Goal: Task Accomplishment & Management: Use online tool/utility

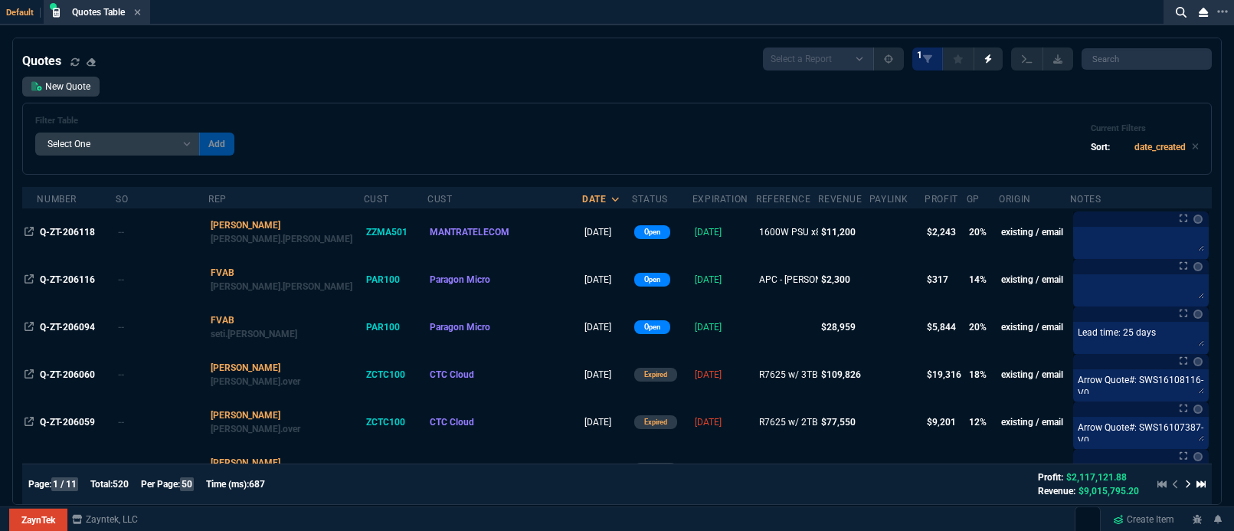
select select "5: [PERSON_NAME]"
select select
click at [1127, 57] on input "search" at bounding box center [1146, 58] width 130 height 21
paste input "Q-ZT-205926"
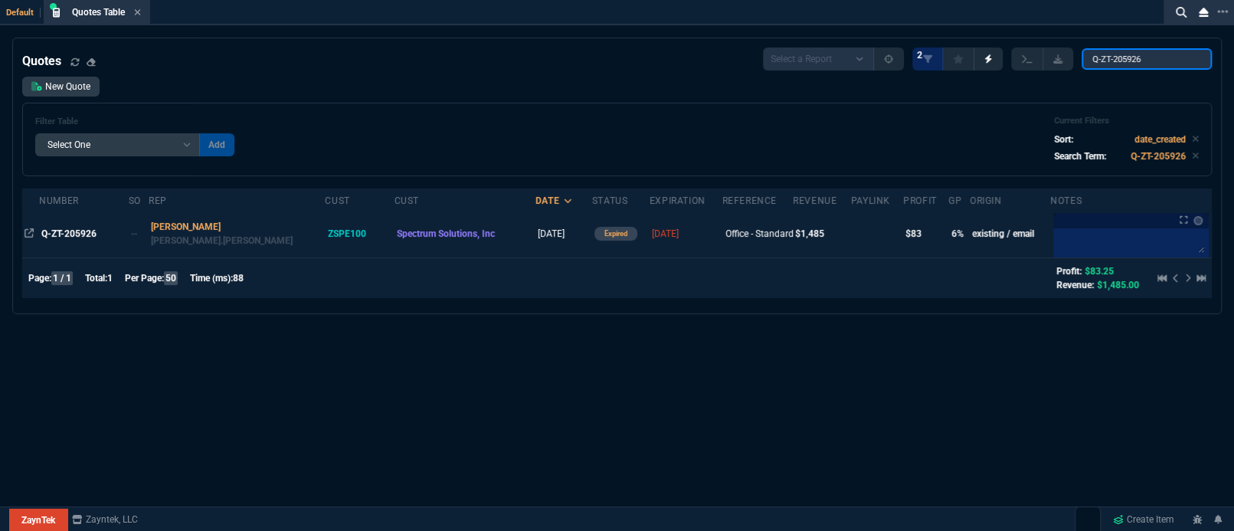
type input "Q-ZT-205926"
click at [725, 239] on div "Office - Standard x3" at bounding box center [757, 234] width 65 height 14
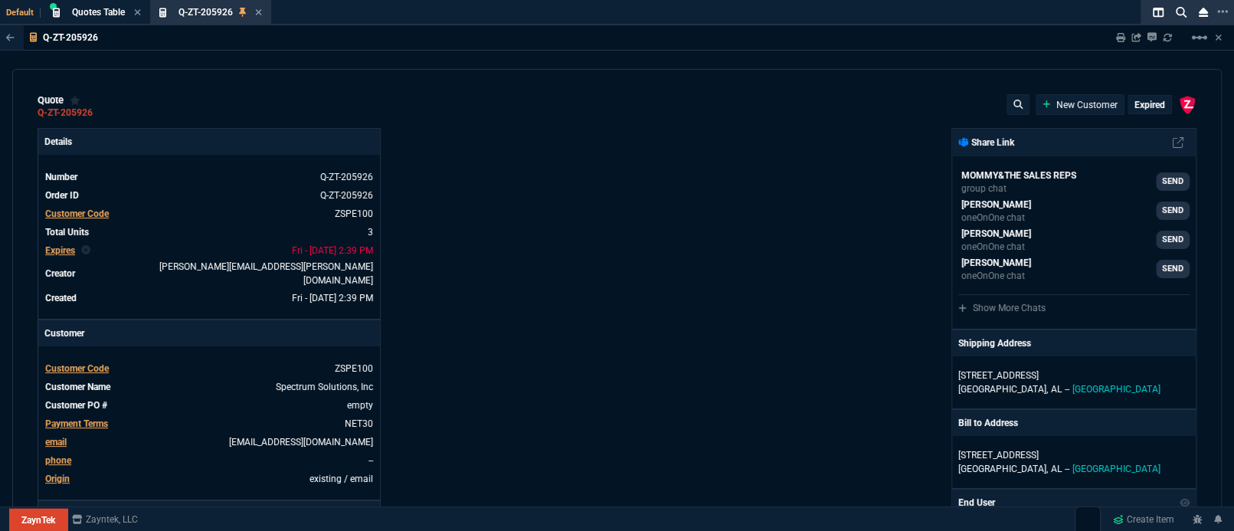
type input "11"
type input "52"
click at [1134, 102] on p "expired" at bounding box center [1149, 105] width 31 height 12
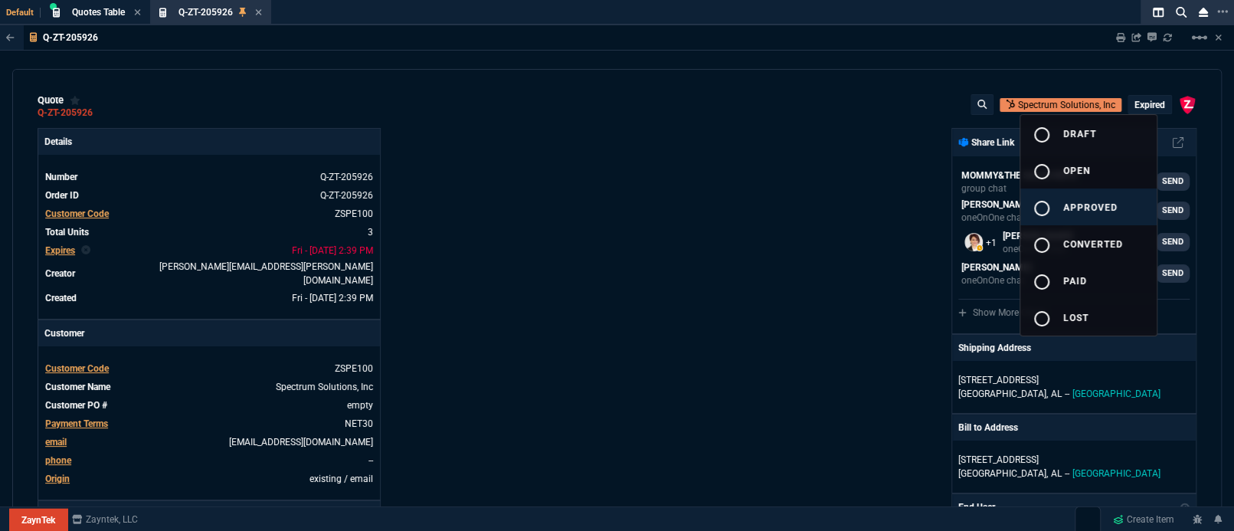
click at [1071, 205] on span "approved" at bounding box center [1090, 207] width 54 height 11
click at [797, 288] on div at bounding box center [617, 265] width 1234 height 531
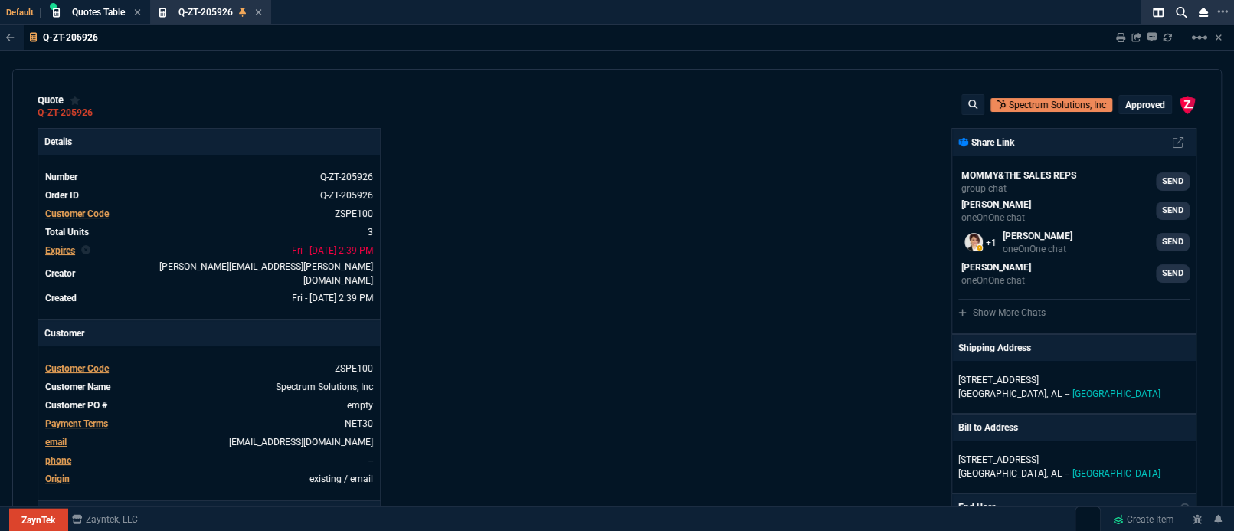
type input "11"
type input "52"
click at [861, 308] on div "ZaynTek, LLC [STREET_ADDRESS] Share Link MOMMY&THE SALES REPS group chat SEND […" at bounding box center [907, 528] width 580 height 801
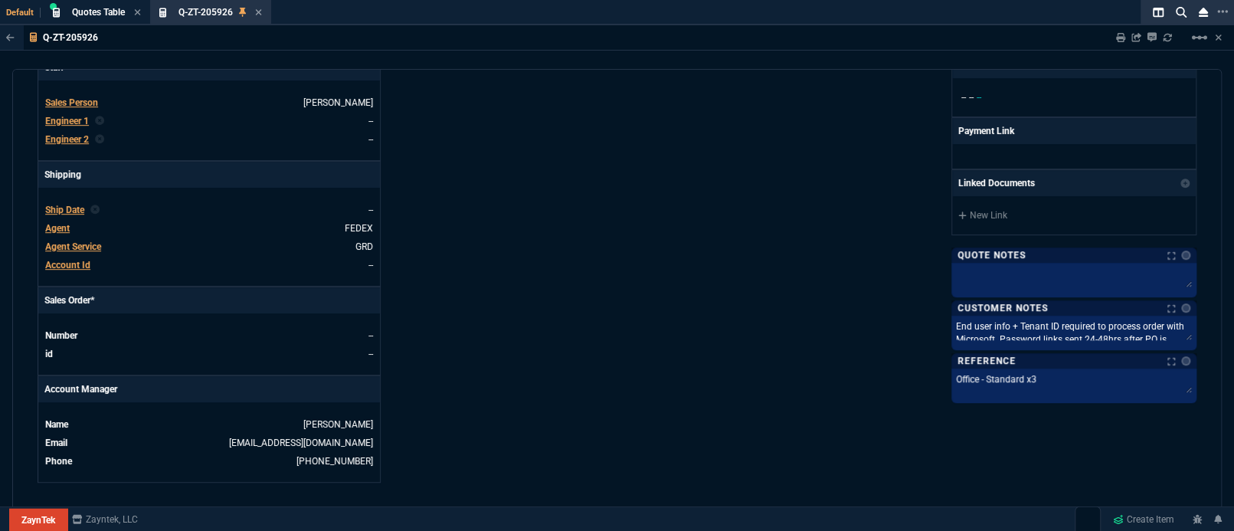
scroll to position [545, 0]
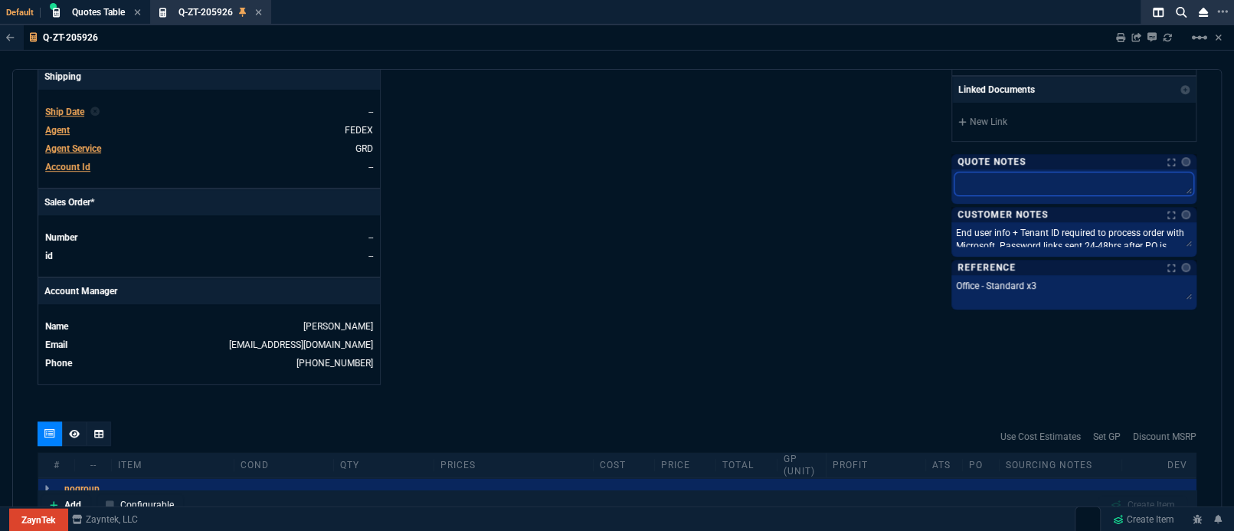
click at [976, 175] on textarea at bounding box center [1073, 183] width 239 height 23
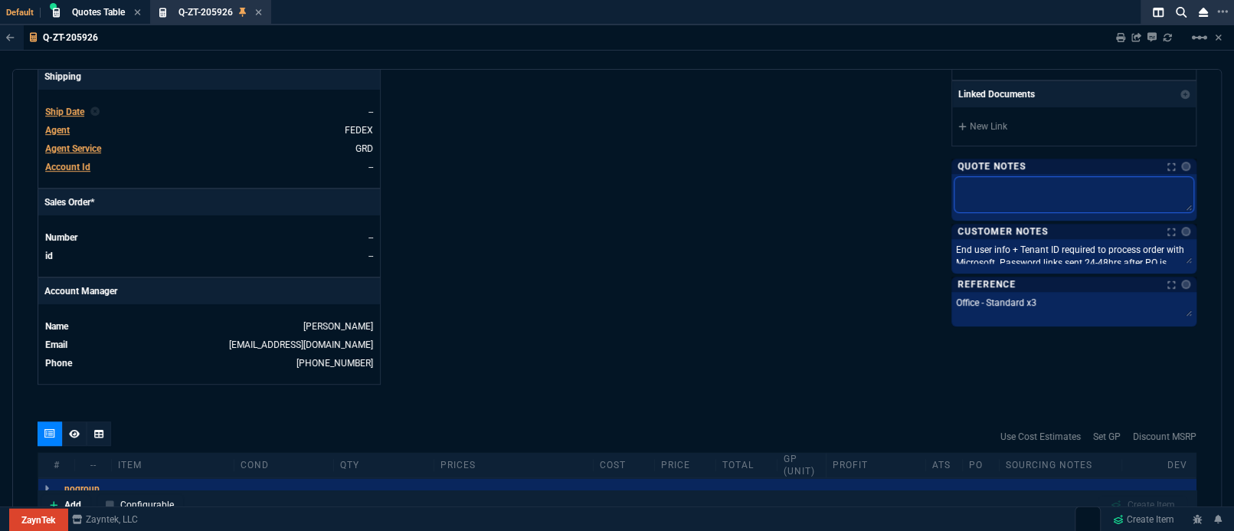
type textarea "N"
type textarea "Ne"
type textarea "Nee"
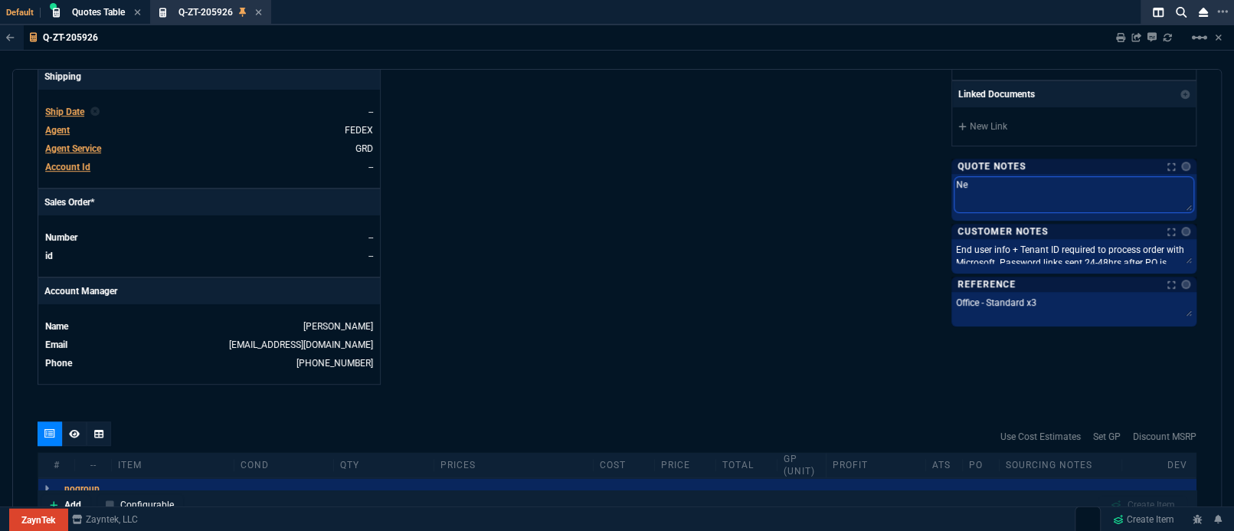
type textarea "Nee"
type textarea "Need"
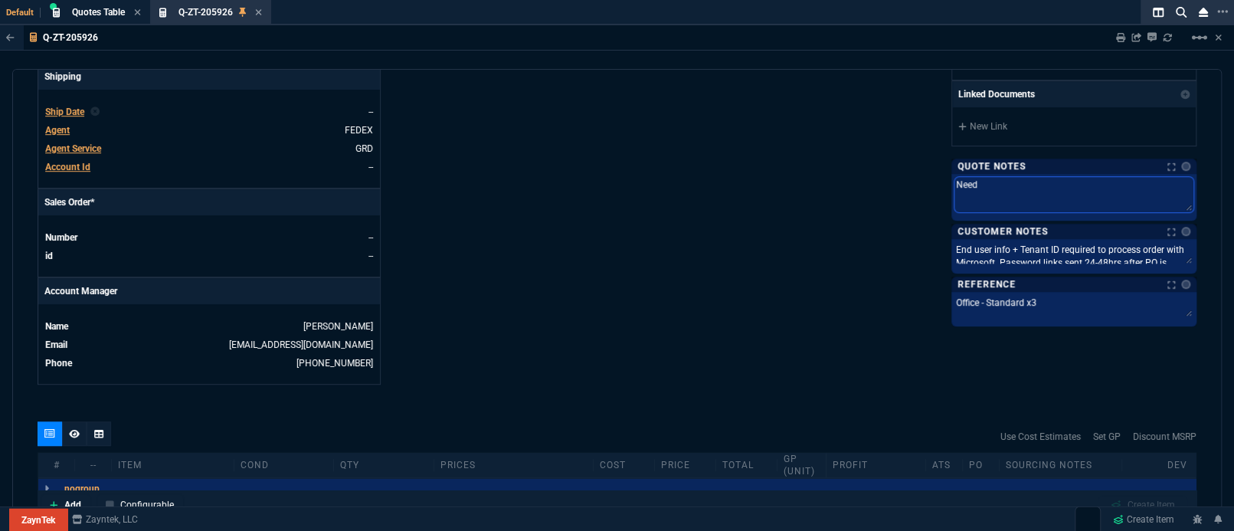
type textarea "Need t"
type textarea "Need to"
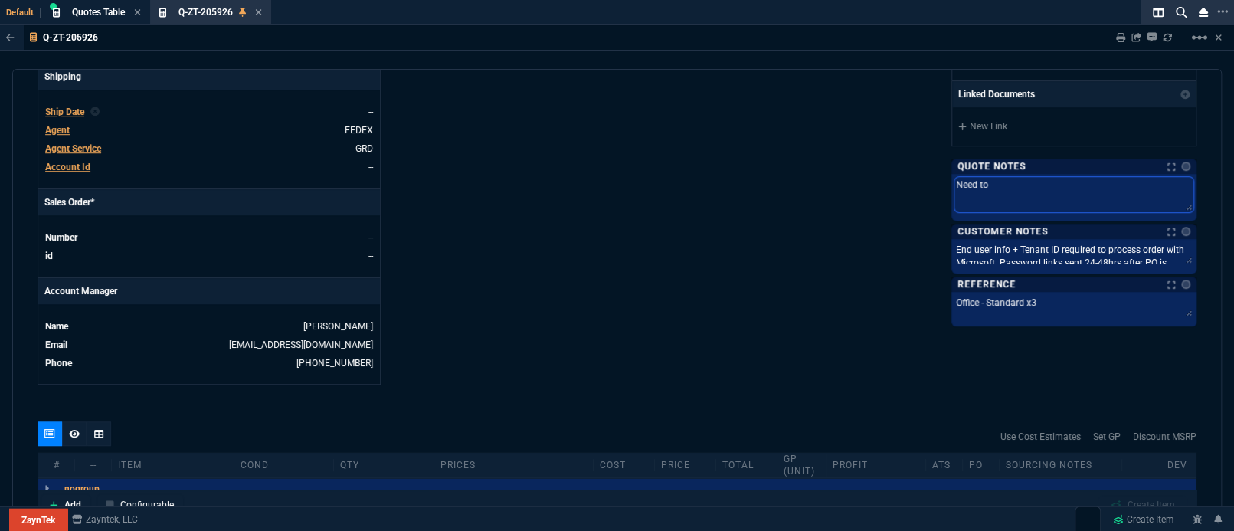
type textarea "Need to"
type textarea "Need to c"
type textarea "Need to cr"
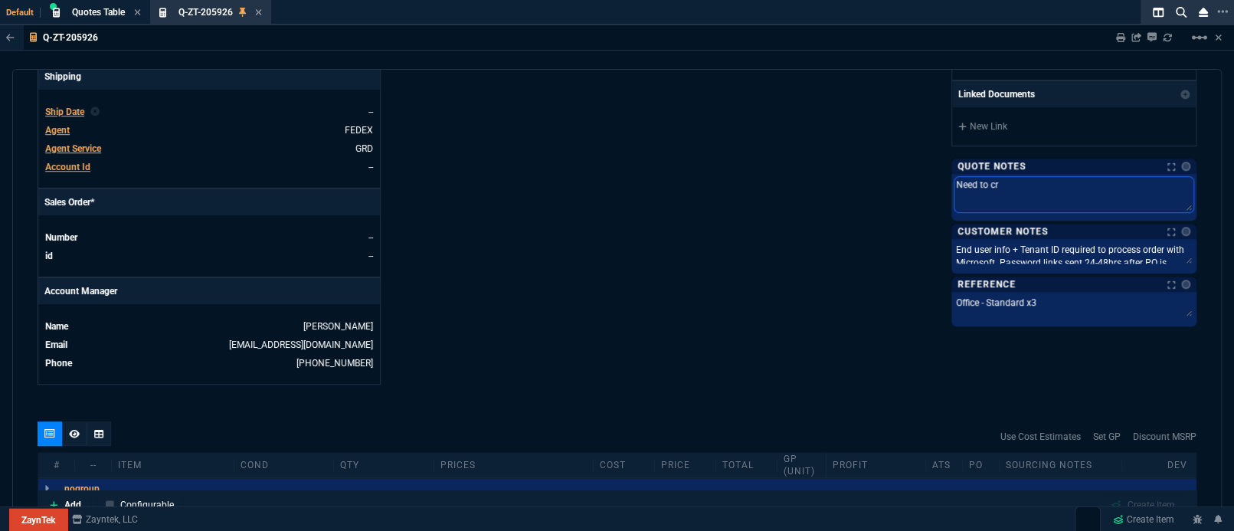
type textarea "Need to cre"
type textarea "Need to crea"
type textarea "Need to creat"
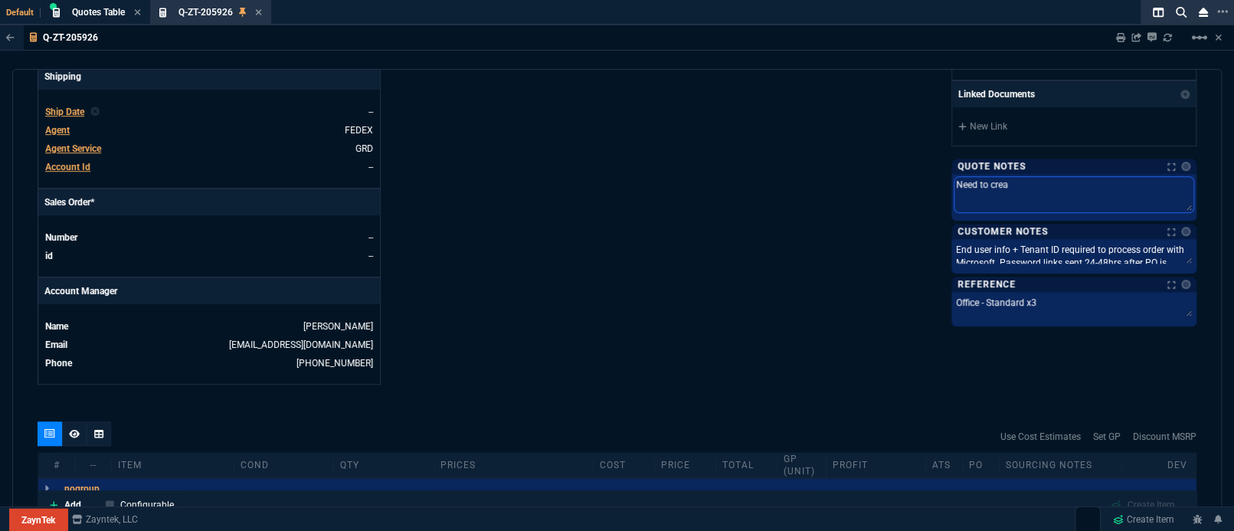
type textarea "Need to creat"
type textarea "Need to create"
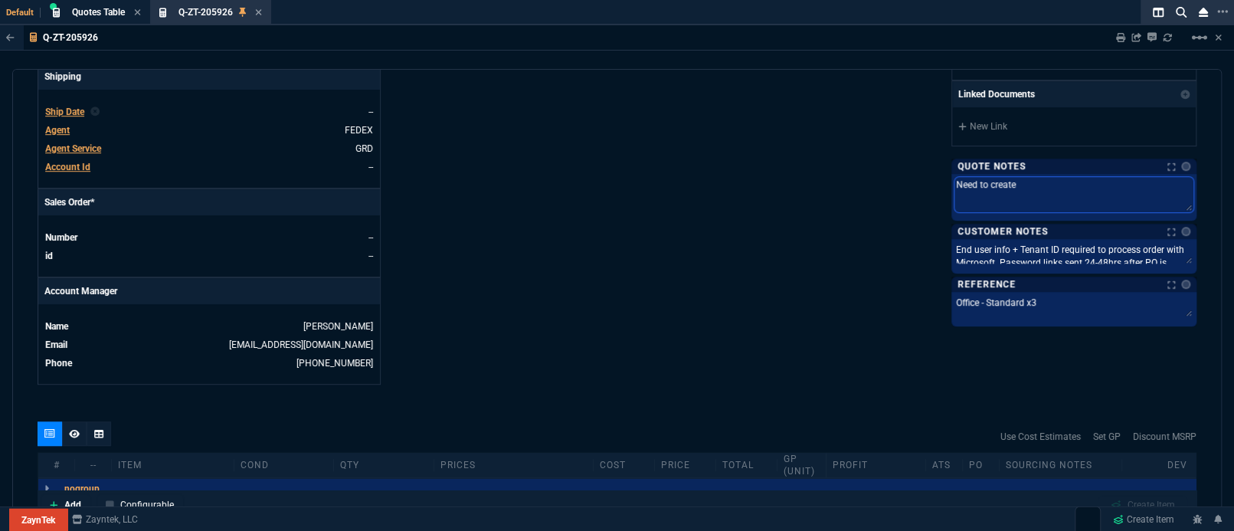
type textarea "Need to create n"
type textarea "Need to create ne"
type textarea "Need to create new"
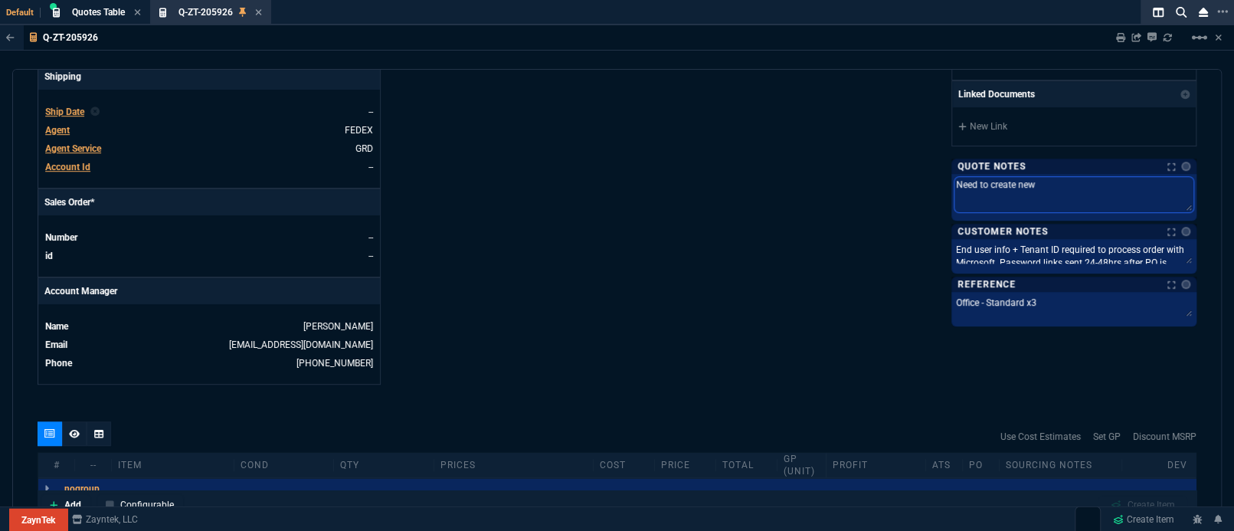
type textarea "Need to create new"
type textarea "Need to create new T"
type textarea "Need to create new Te"
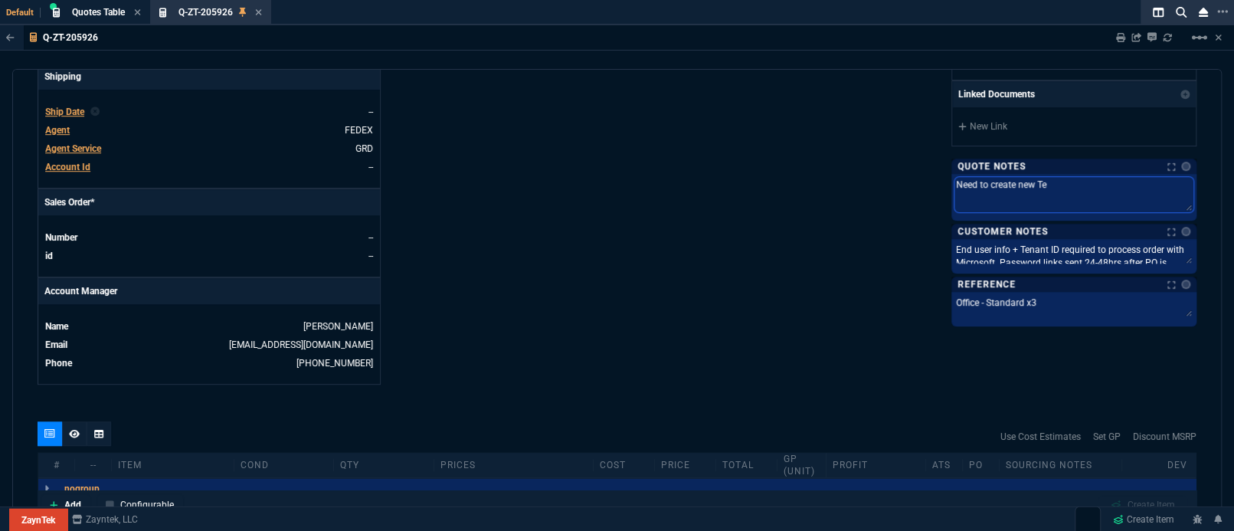
type textarea "Need to create new Ten"
type textarea "Need to create new [PERSON_NAME]"
type textarea "Need to create new Tenan"
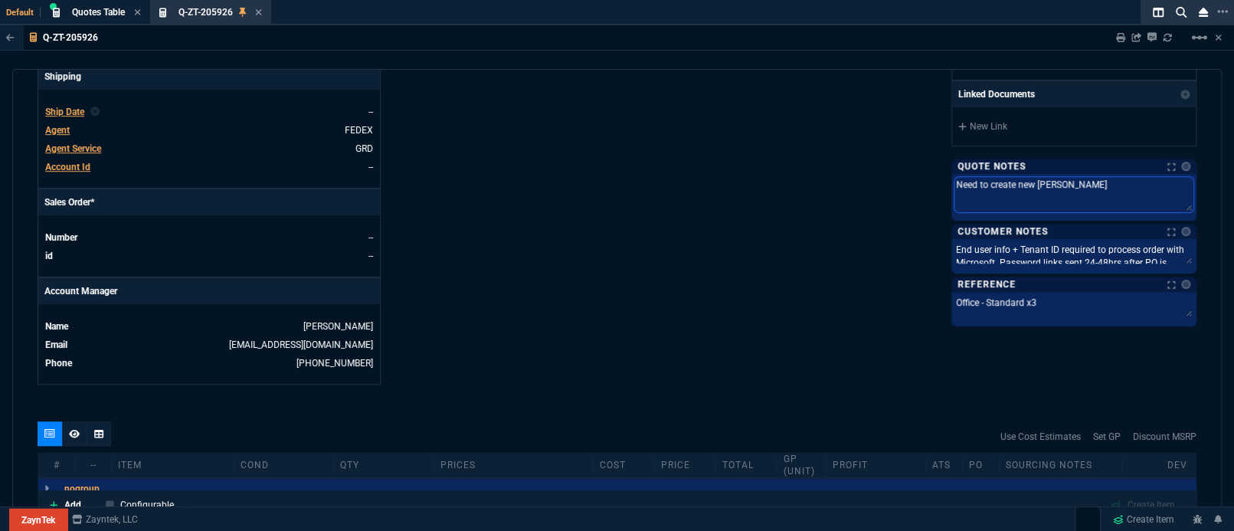
type textarea "Need to create new Tenan"
type textarea "Need to create new Tenant"
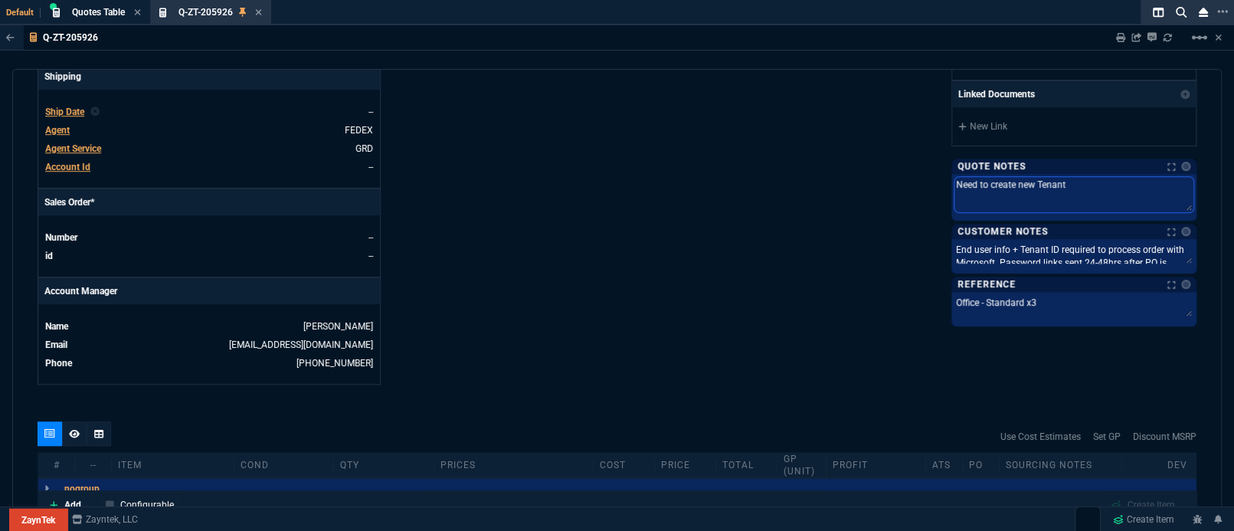
type textarea "Need to create new Tenant I"
type textarea "Need to create new Tenant IF"
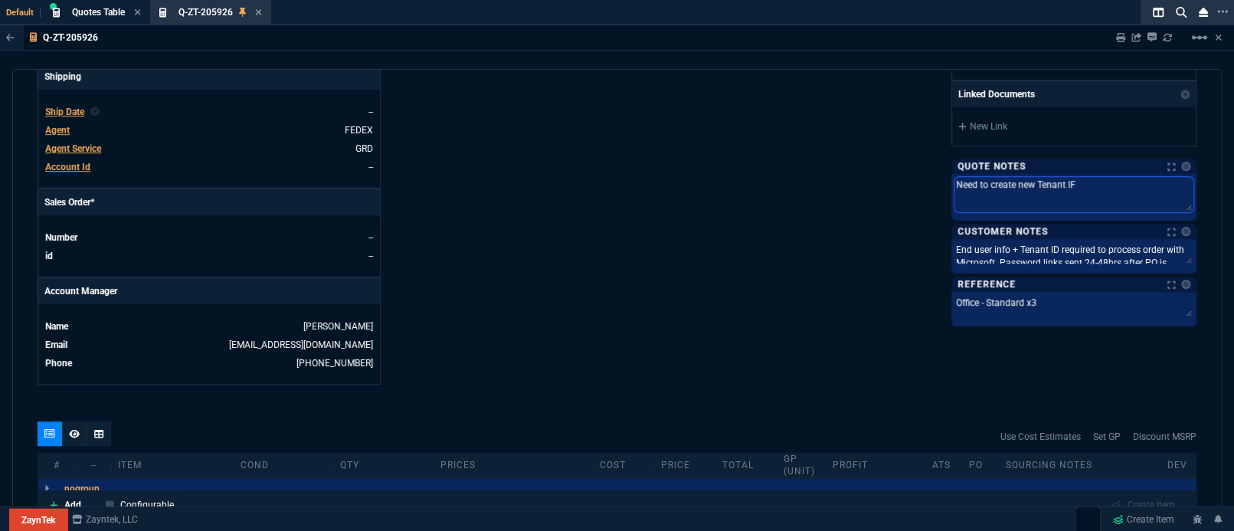
type textarea "Need to create new Tenant IF"
type textarea "Need to create new Tenant I"
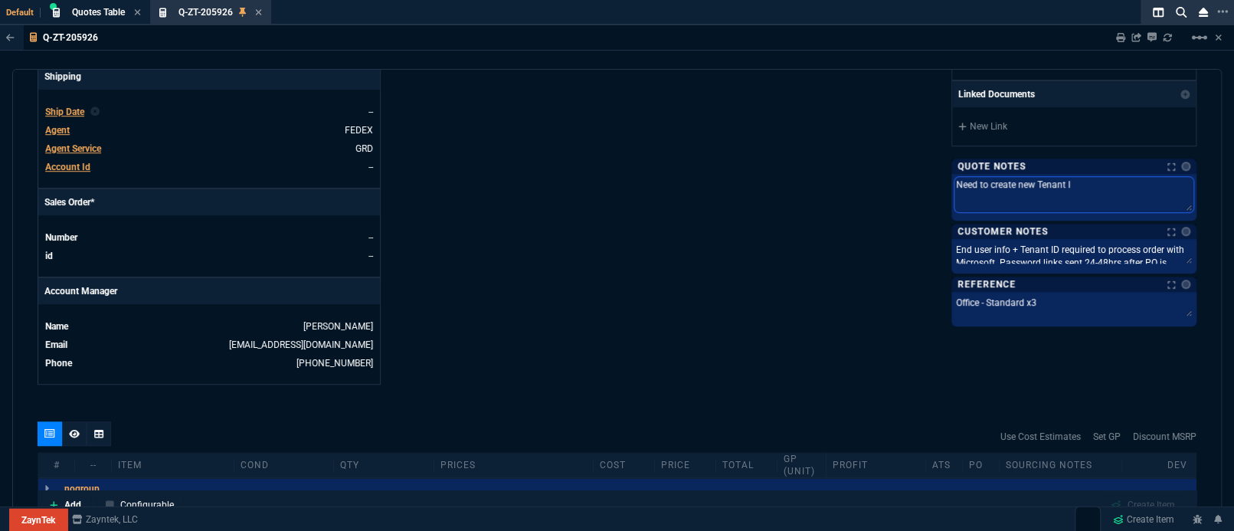
type textarea "Need to create new Tenant ID"
type textarea "Need to create new Tenant ID -"
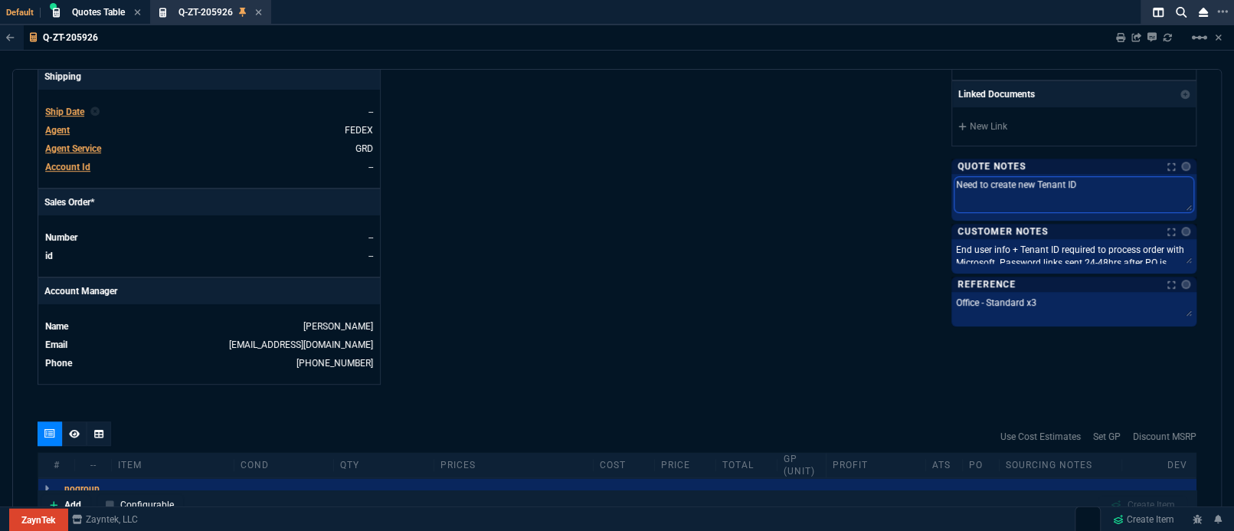
type textarea "Need to create new Tenant ID -"
type textarea "Need to create new Tenant ID - n"
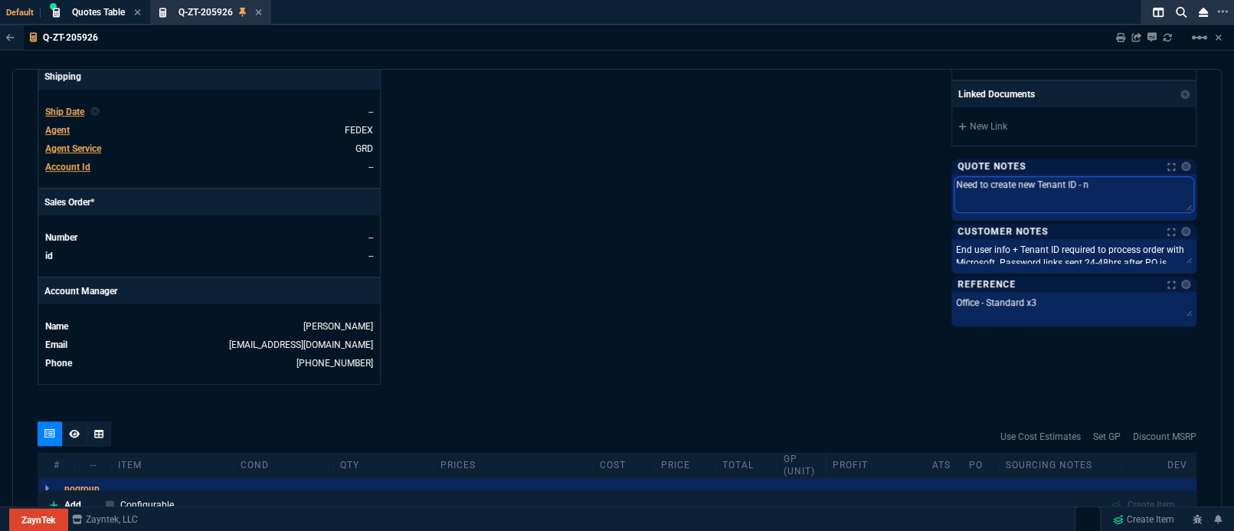
type textarea "Need to create new Tenant ID - no"
type textarea "Need to create new Tenant ID - non"
type textarea "Need to create new Tenant ID - none"
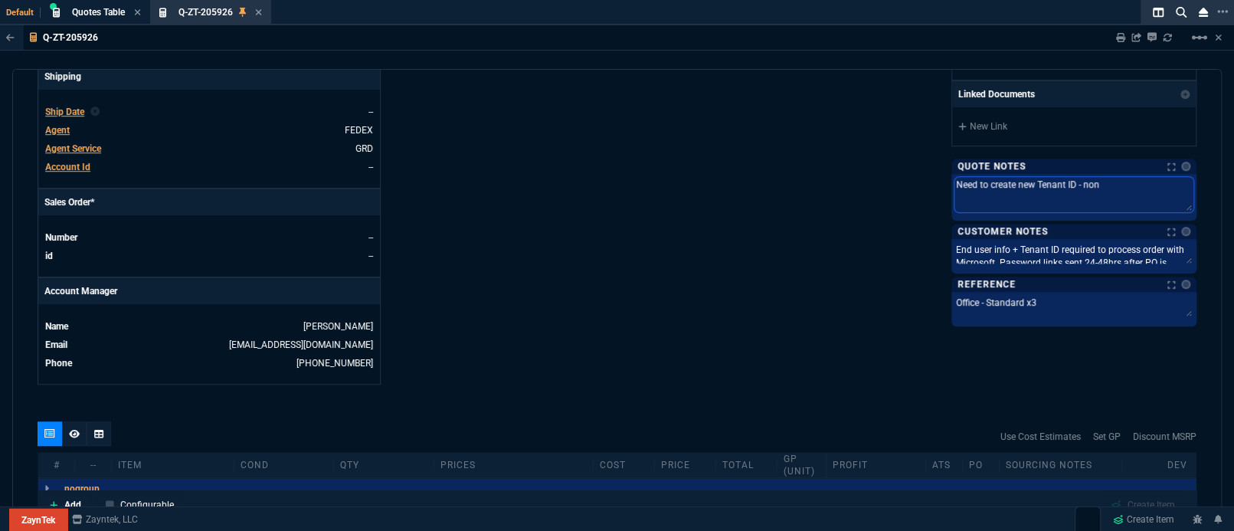
type textarea "Need to create new Tenant ID - none"
type textarea "Need to create new Tenant ID - none e"
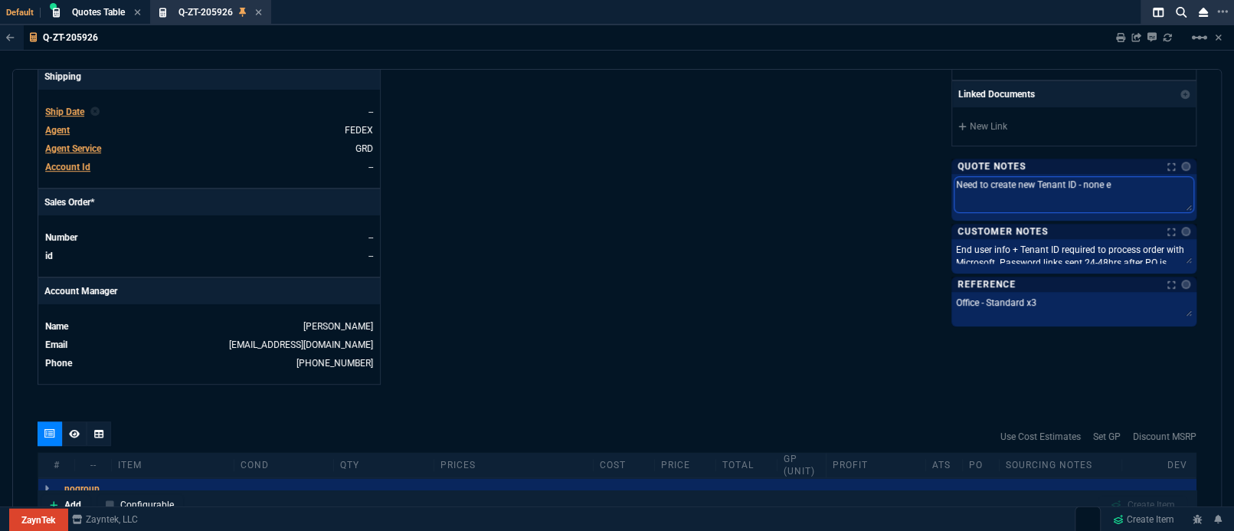
type textarea "Need to create new Tenant ID - none ex"
type textarea "Need to create new Tenant ID - none exi"
type textarea "Need to create new Tenant ID - none exii"
type textarea "Need to create new Tenant ID - none exi"
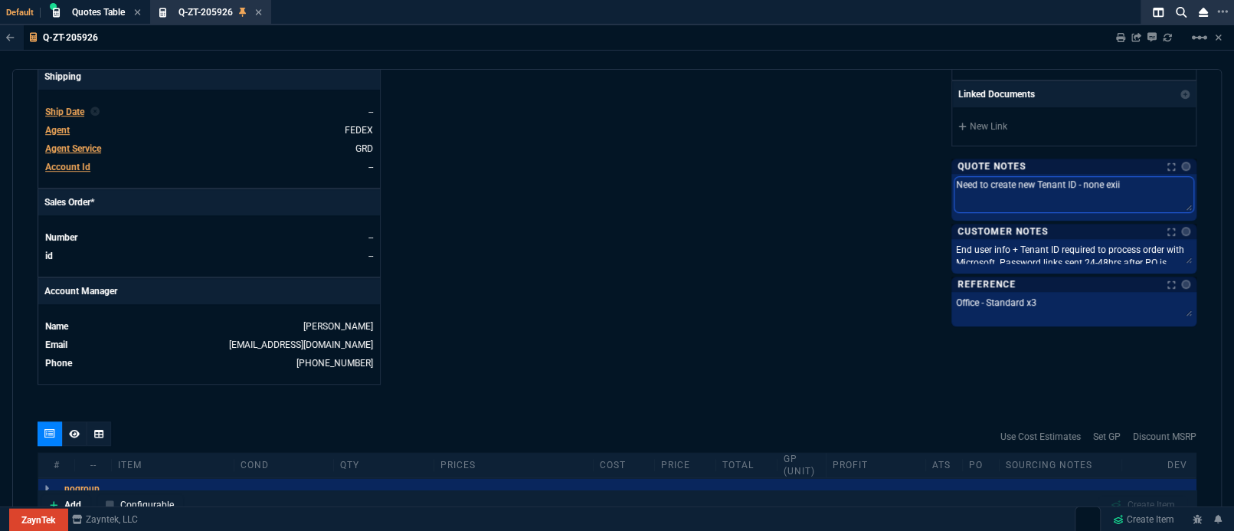
type textarea "Need to create new Tenant ID - none exi"
type textarea "Need to create new Tenant ID - none exis"
type textarea "Need to create new Tenant ID - none exisi"
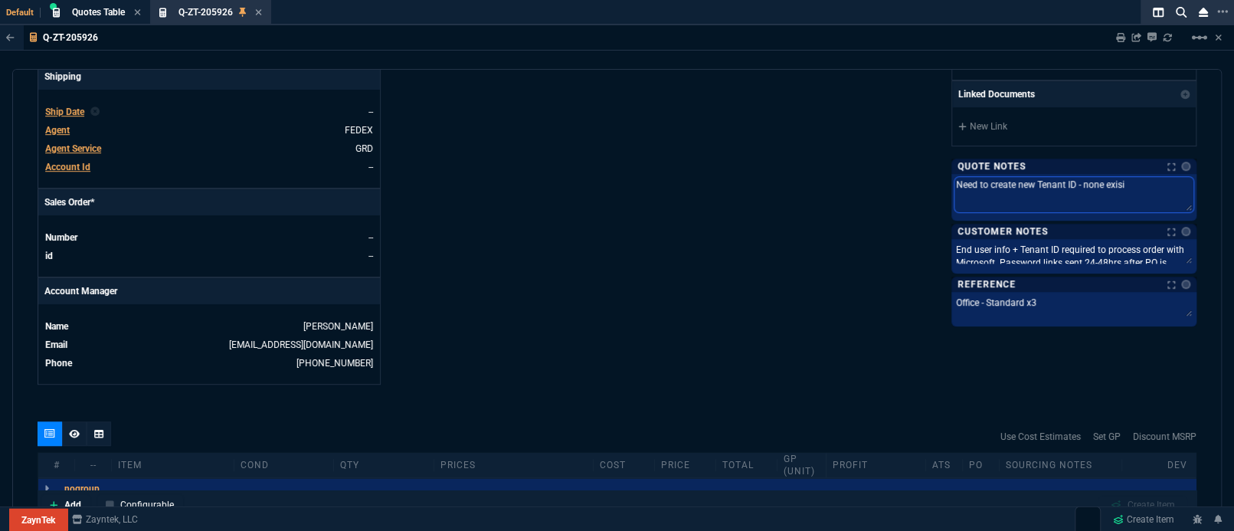
type textarea "Need to create new Tenant ID - none exisit"
type textarea "Need to create new Tenant ID - none exisi"
type textarea "Need to create new Tenant ID - none exis"
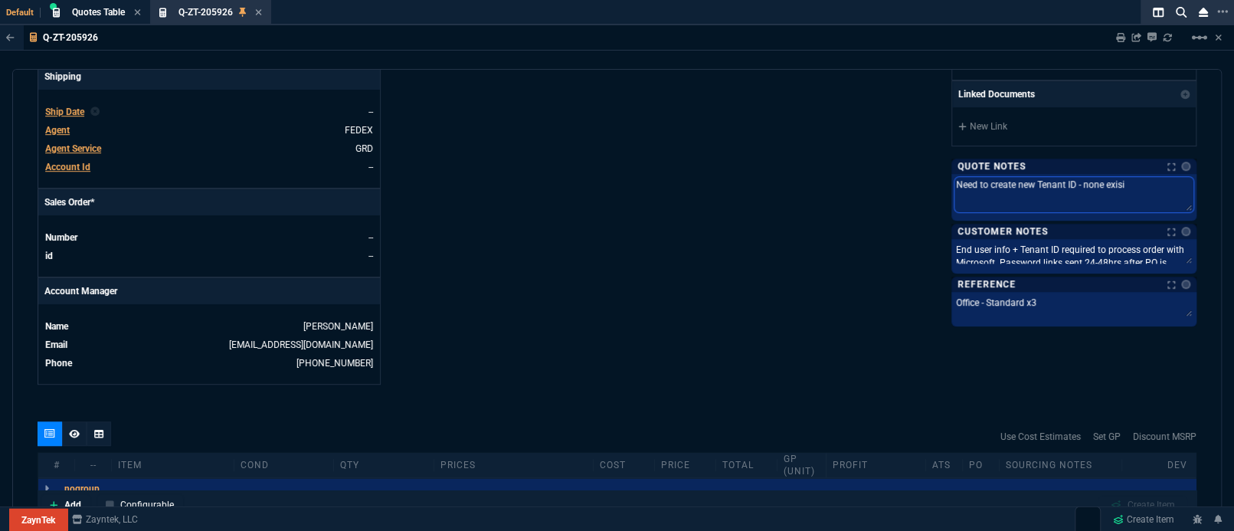
type textarea "Need to create new Tenant ID - none exis"
type textarea "Need to create new Tenant ID - none exist"
type textarea "Need to create new Tenant ID - none exists"
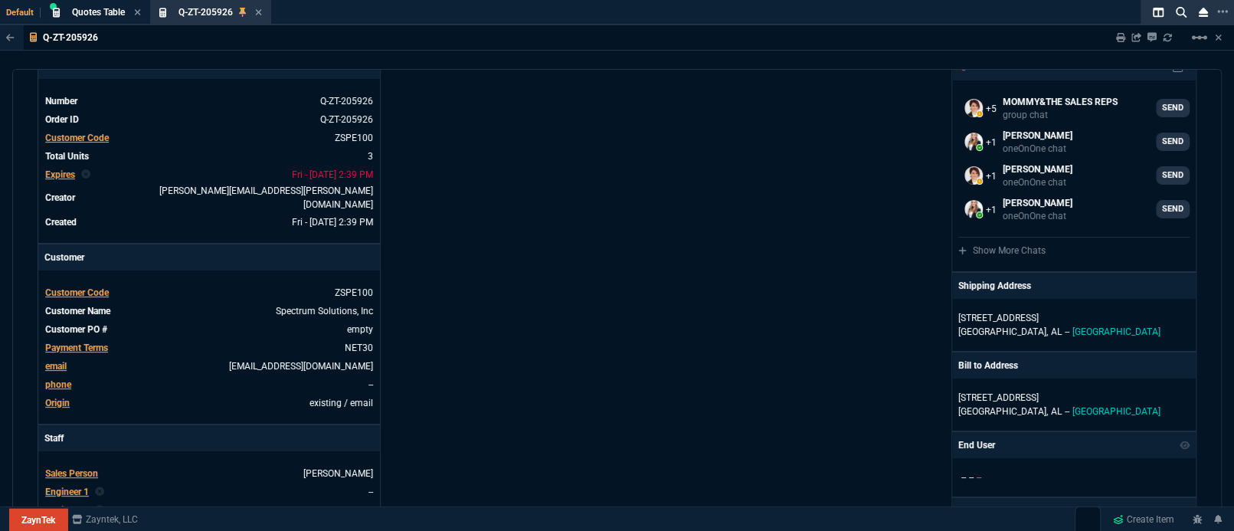
scroll to position [0, 0]
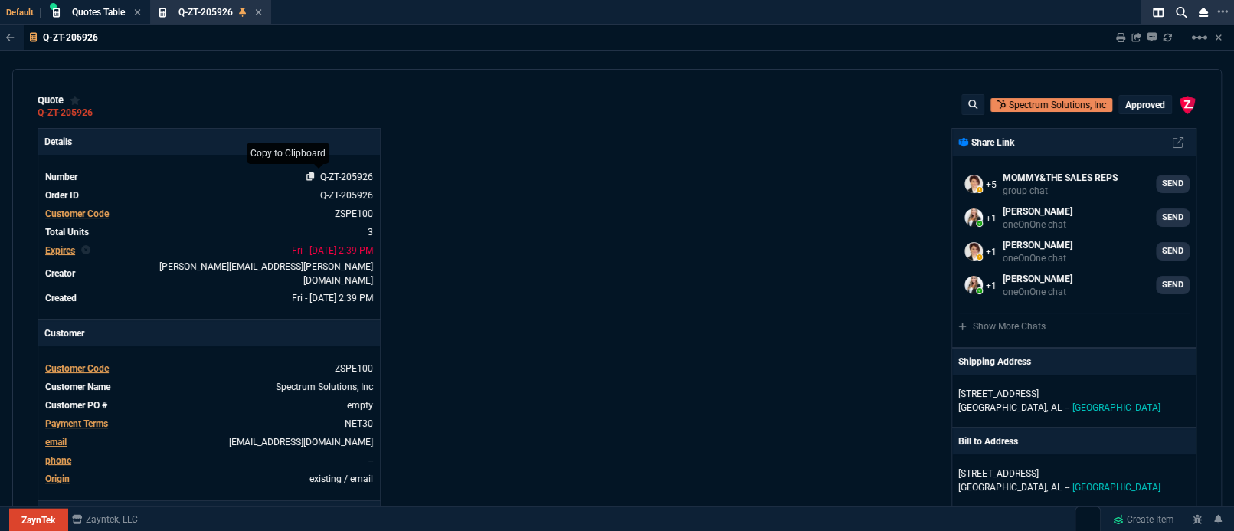
click at [306, 179] on icon at bounding box center [310, 176] width 8 height 9
